Goal: Task Accomplishment & Management: Manage account settings

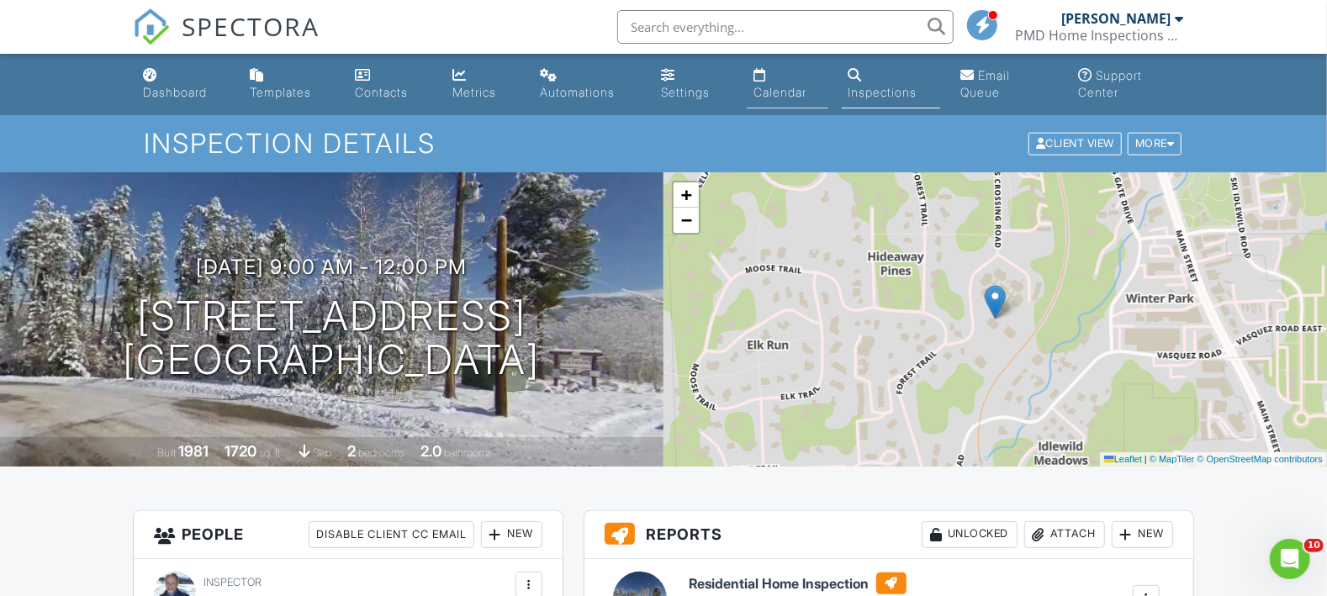
click at [748, 90] on link "Calendar" at bounding box center [788, 85] width 82 height 48
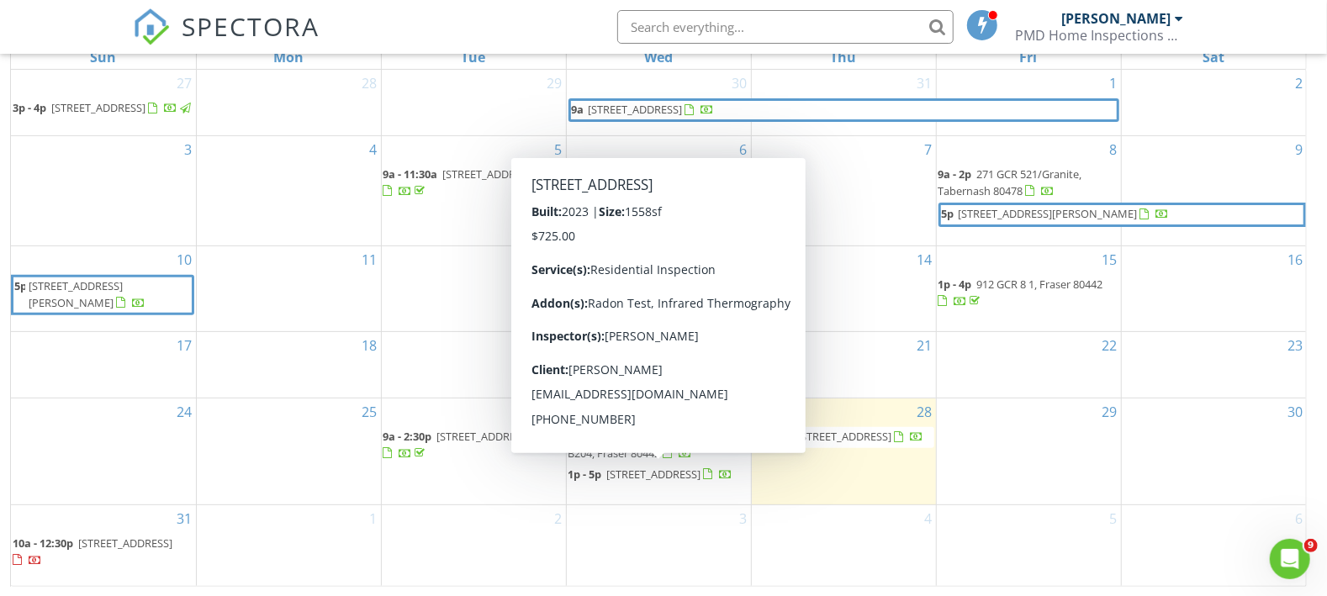
click at [648, 474] on span "141 Homestead Loop Fraser, Co, Fraser 80442" at bounding box center [654, 474] width 94 height 15
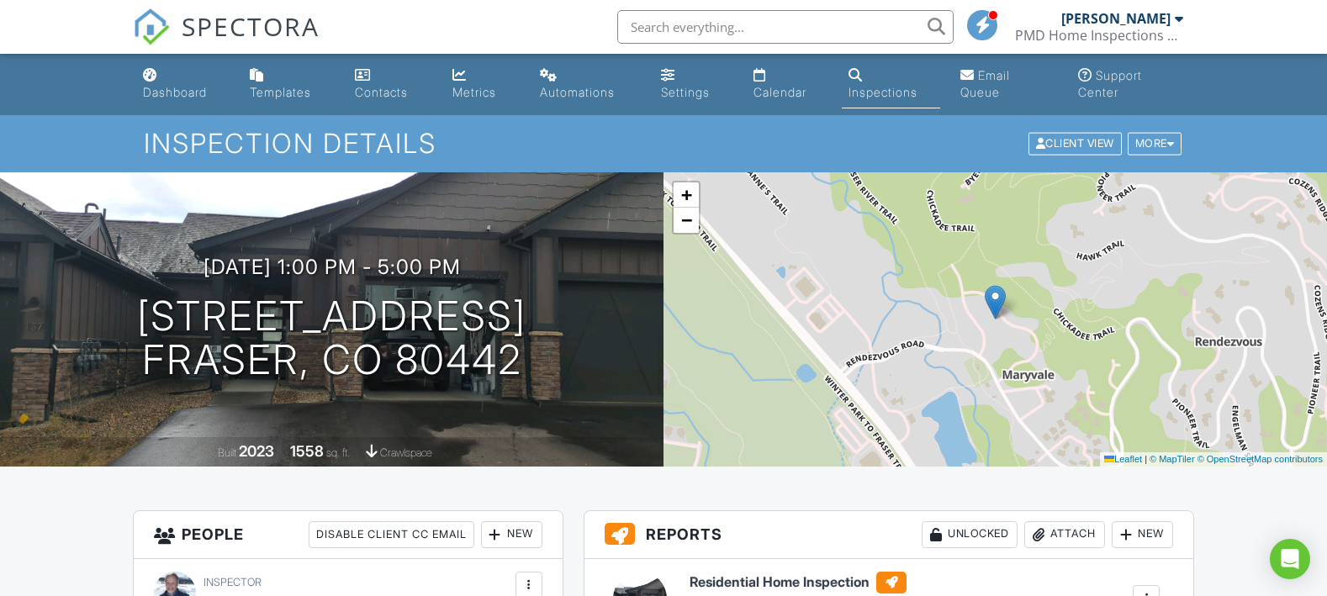
click at [767, 87] on div "Calendar" at bounding box center [780, 92] width 53 height 14
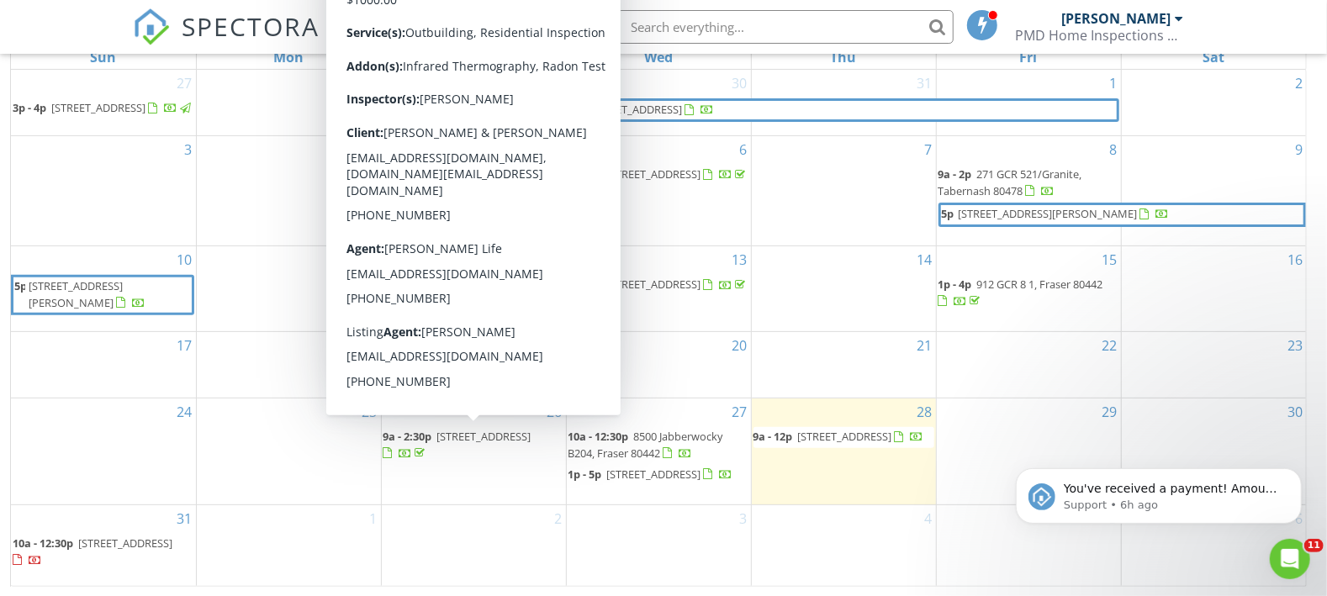
click at [490, 429] on span "[STREET_ADDRESS]" at bounding box center [484, 436] width 94 height 15
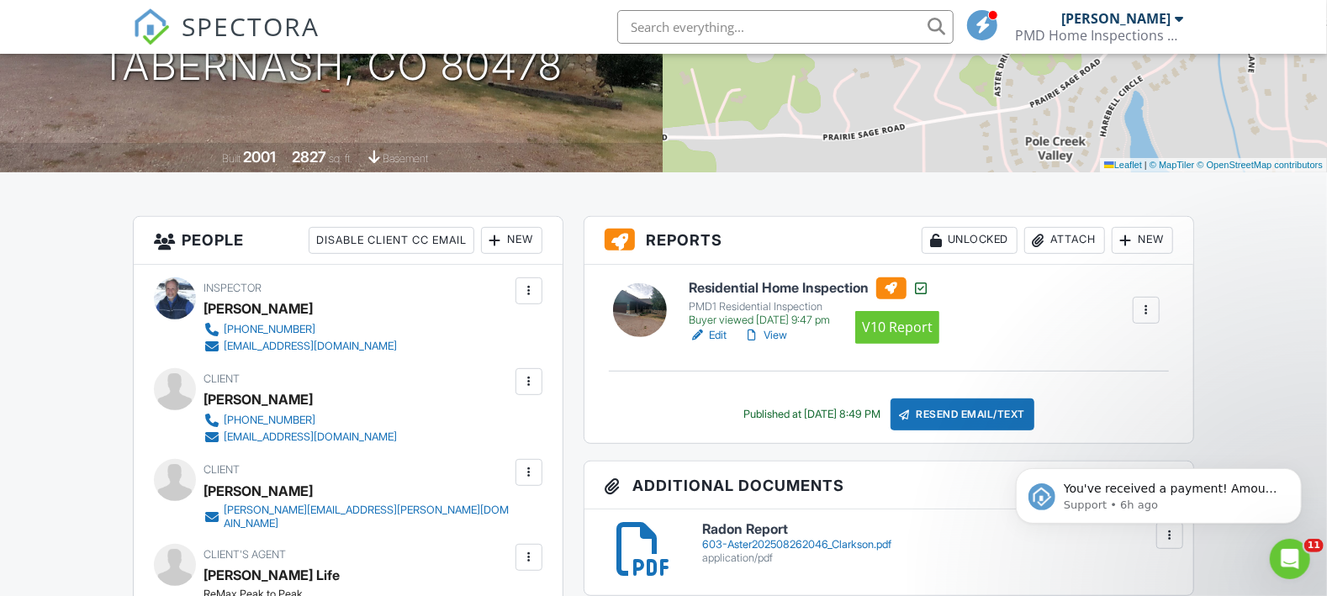
click at [903, 289] on div at bounding box center [892, 289] width 30 height 22
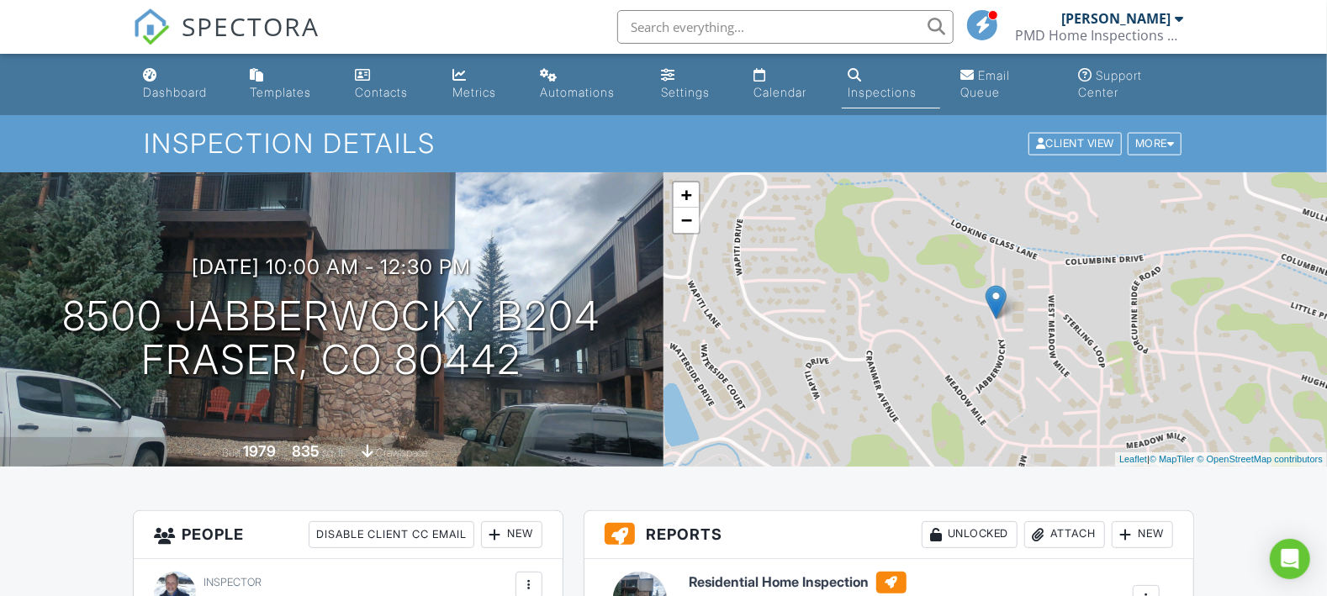
scroll to position [294, 0]
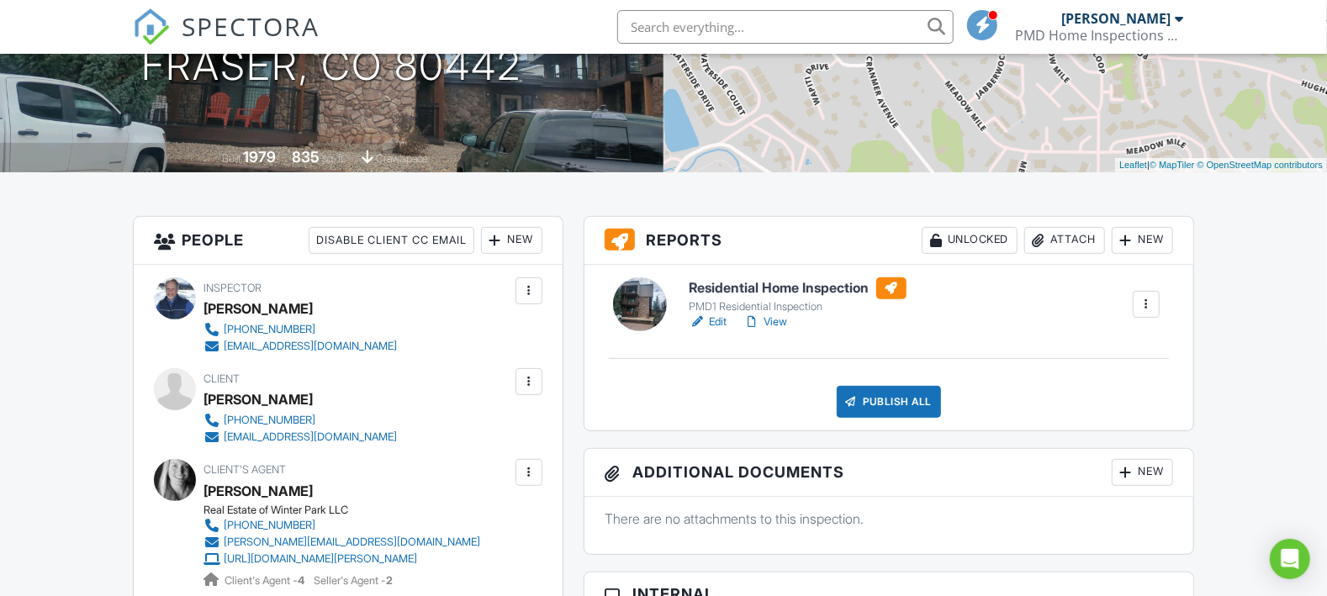
click at [735, 285] on h6 "Residential Home Inspection" at bounding box center [798, 289] width 217 height 22
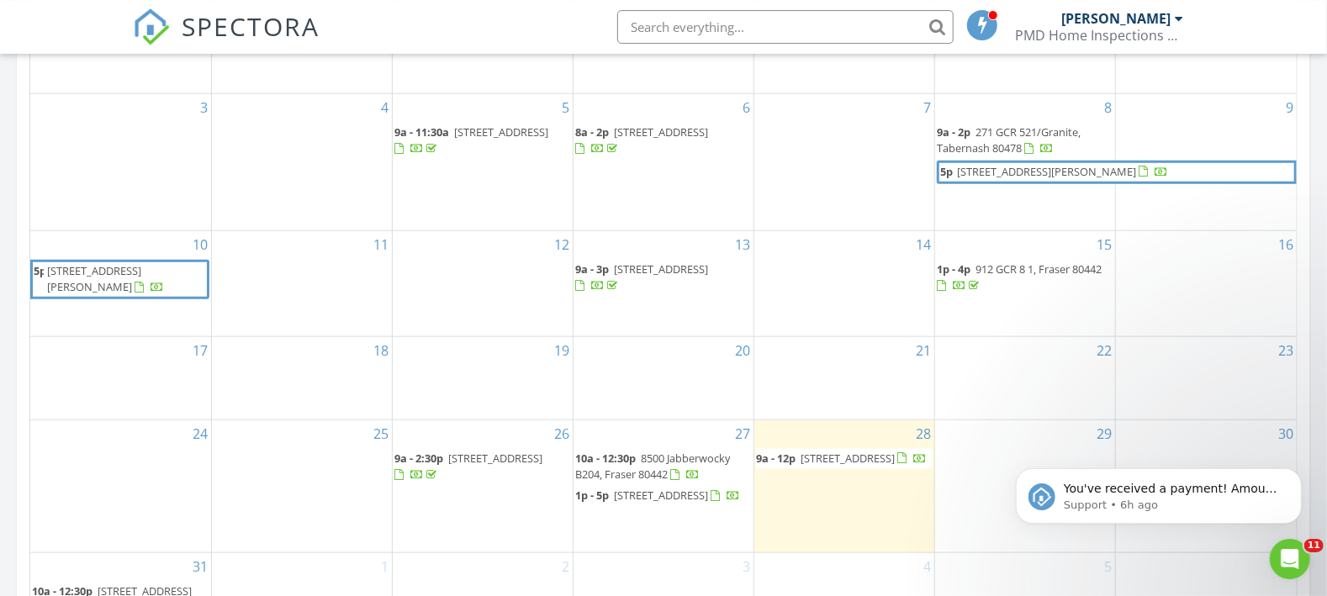
scroll to position [1178, 0]
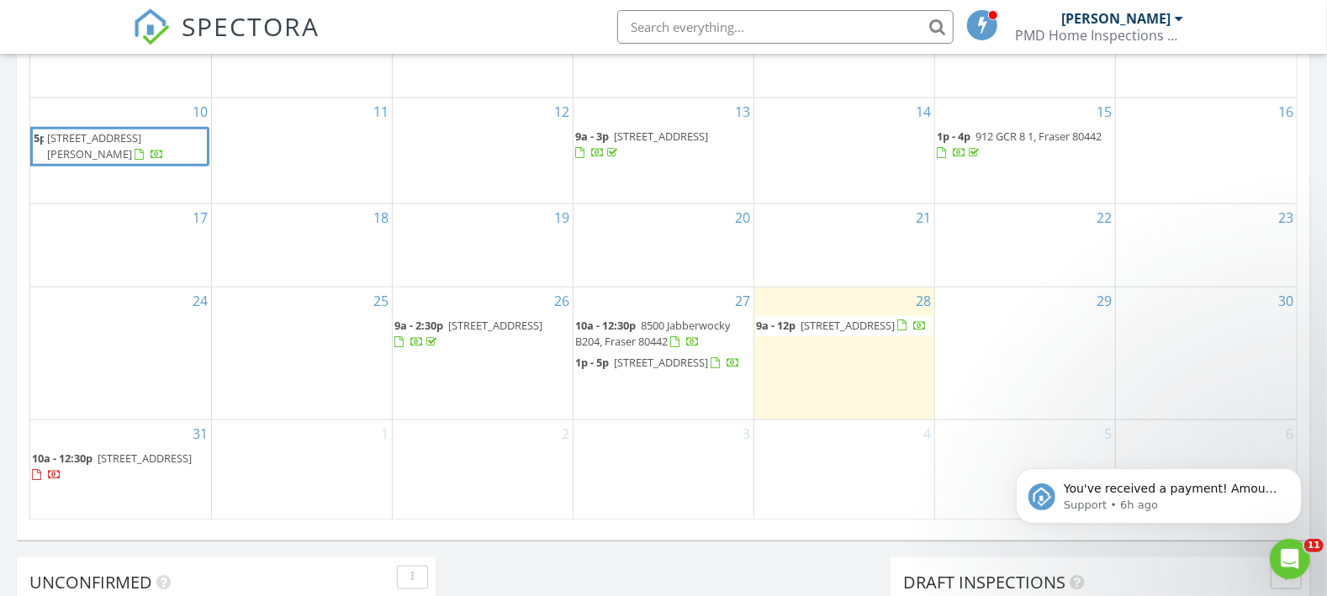
click at [697, 318] on span "8500 Jabberwocky B204, Fraser 80442" at bounding box center [652, 333] width 155 height 31
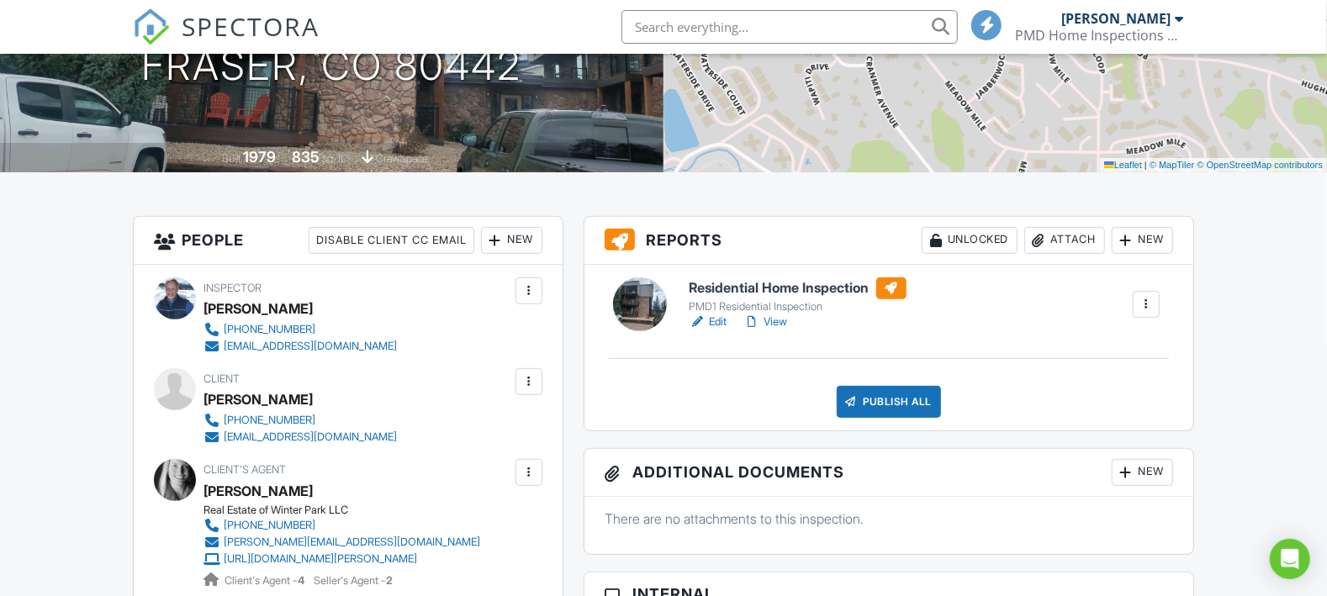
scroll to position [294, 0]
click at [770, 288] on h6 "Residential Home Inspection" at bounding box center [798, 289] width 217 height 22
